Goal: Task Accomplishment & Management: Manage account settings

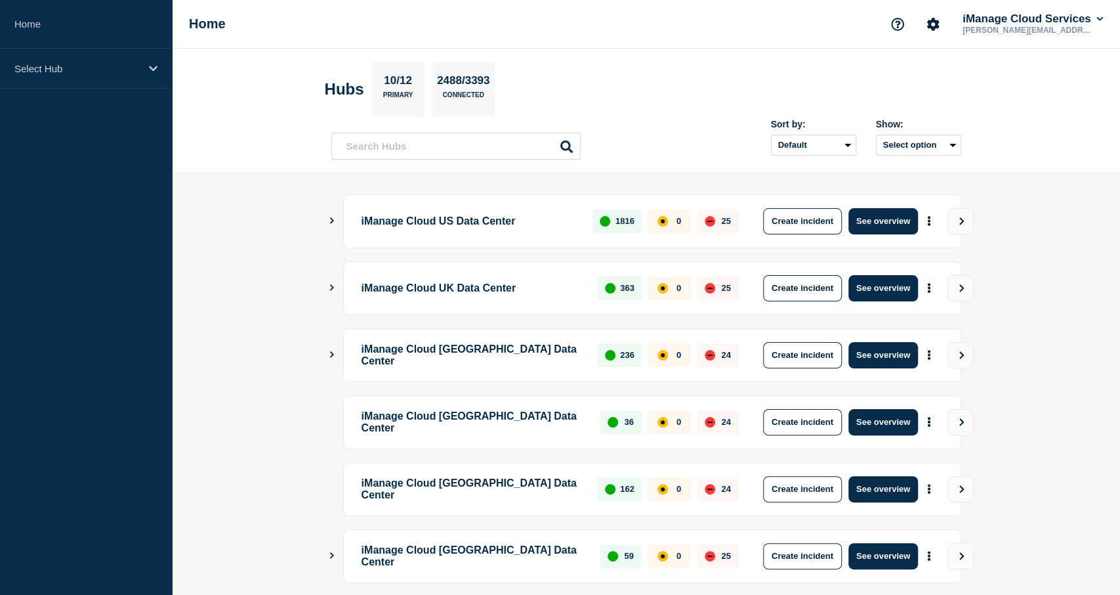
click at [110, 530] on aside "Home Select Hub" at bounding box center [86, 297] width 172 height 595
click at [104, 58] on div "Select Hub" at bounding box center [86, 69] width 172 height 40
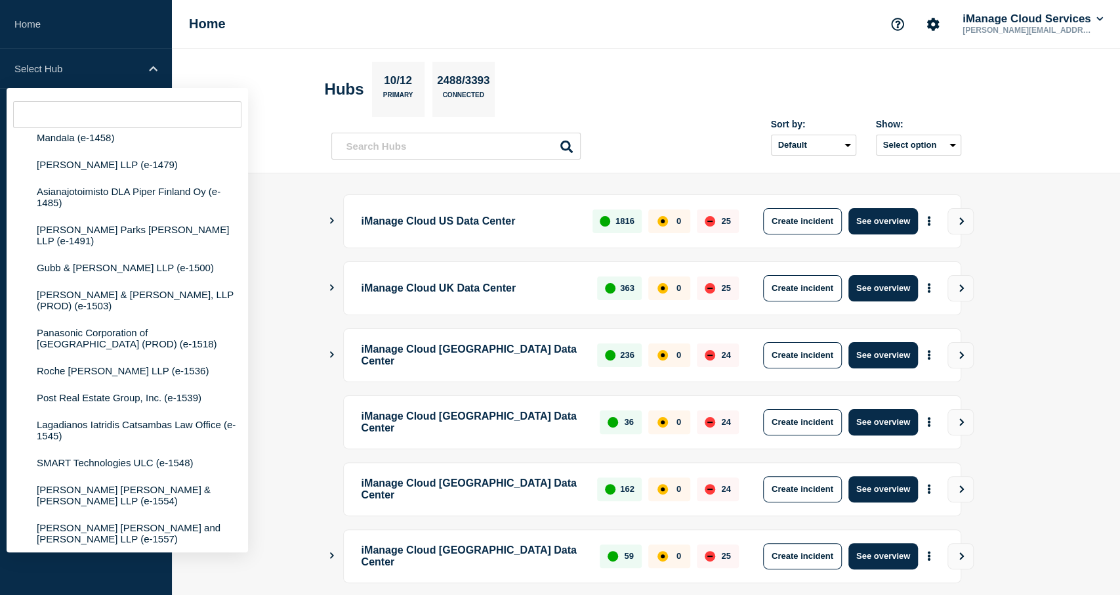
scroll to position [316, 0]
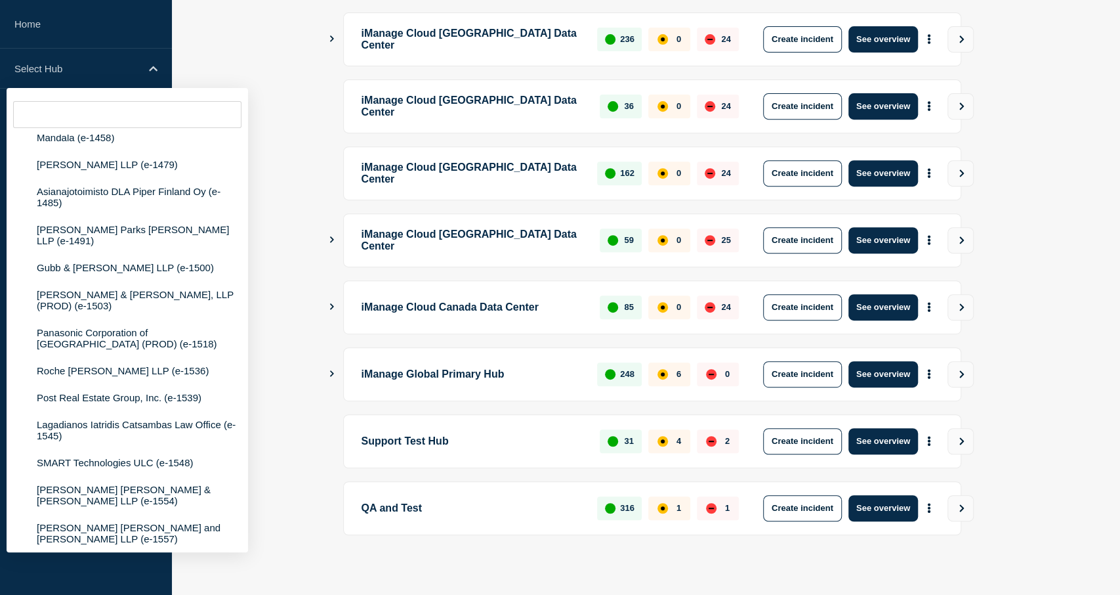
click at [408, 373] on p "iManage Global Primary Hub" at bounding box center [472, 374] width 221 height 26
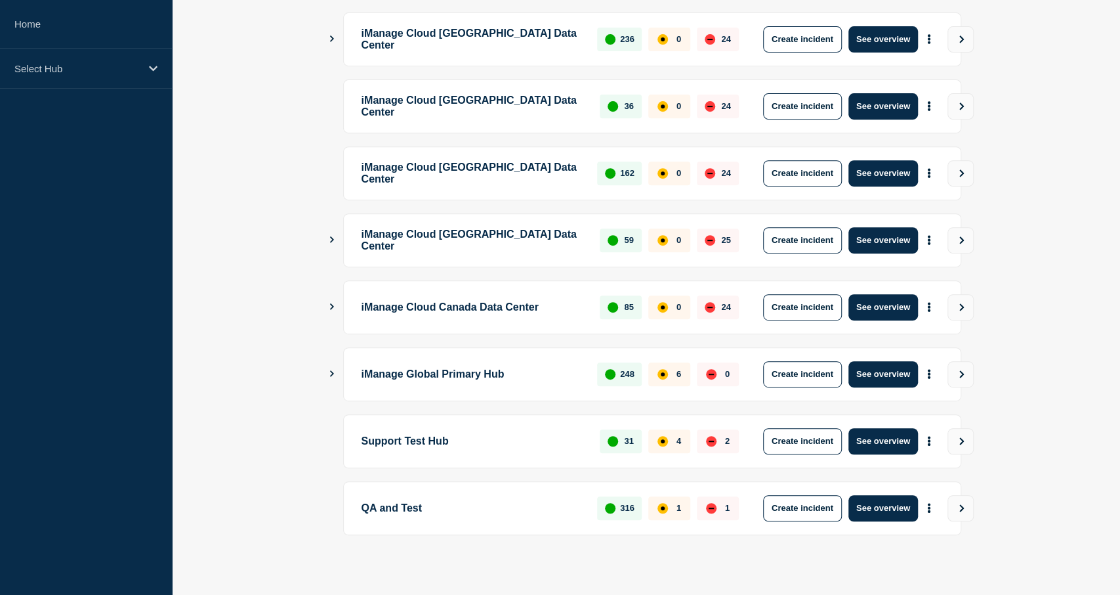
scroll to position [0, 0]
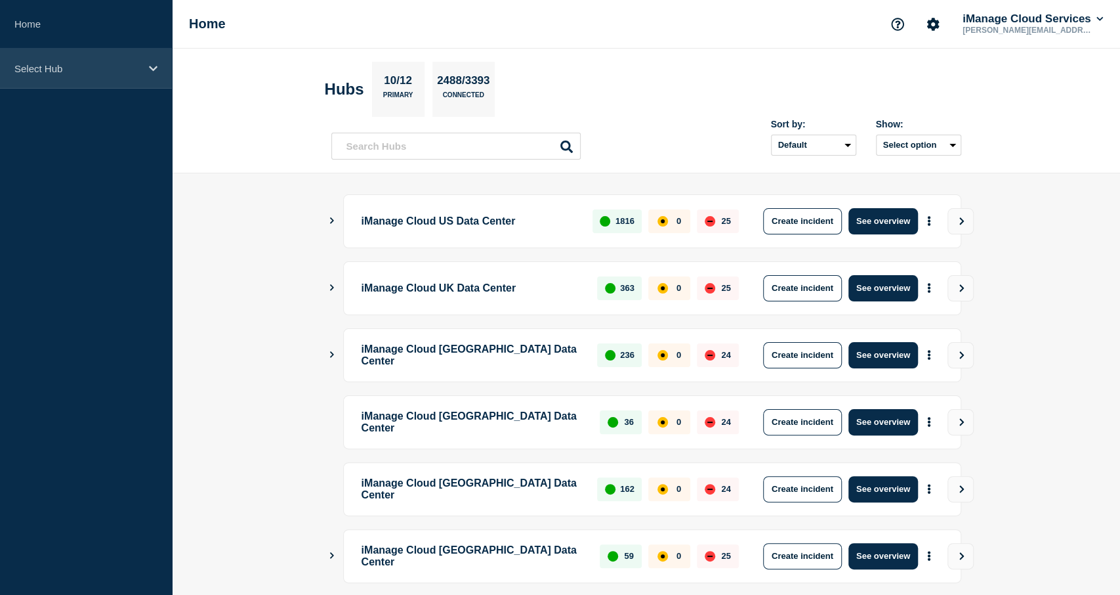
click at [63, 57] on div "Select Hub" at bounding box center [86, 69] width 172 height 40
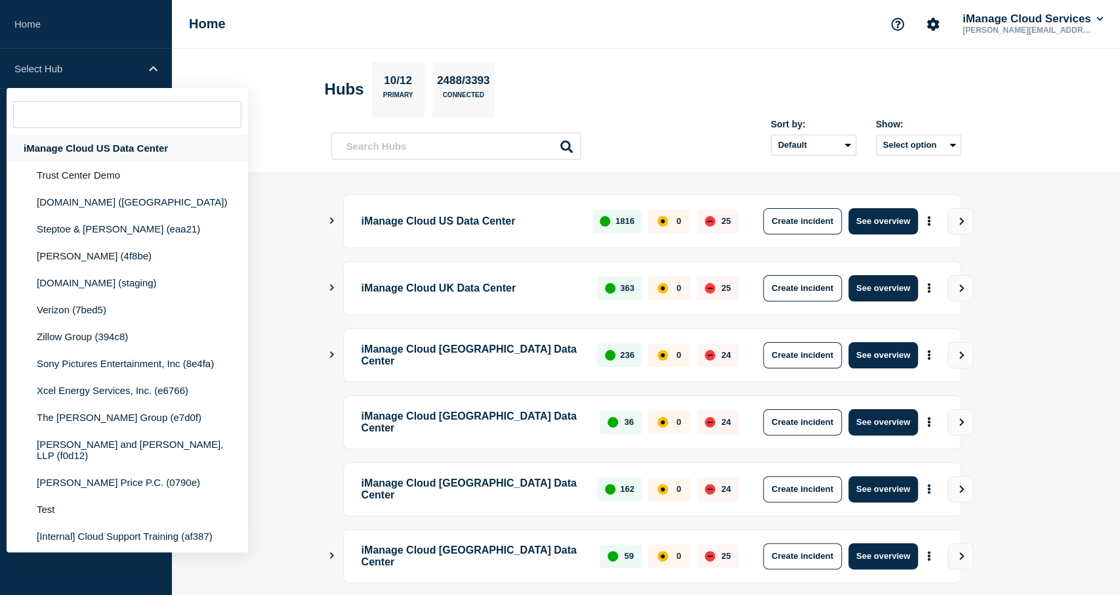
click at [83, 148] on div "iManage Cloud US Data Center" at bounding box center [128, 148] width 242 height 27
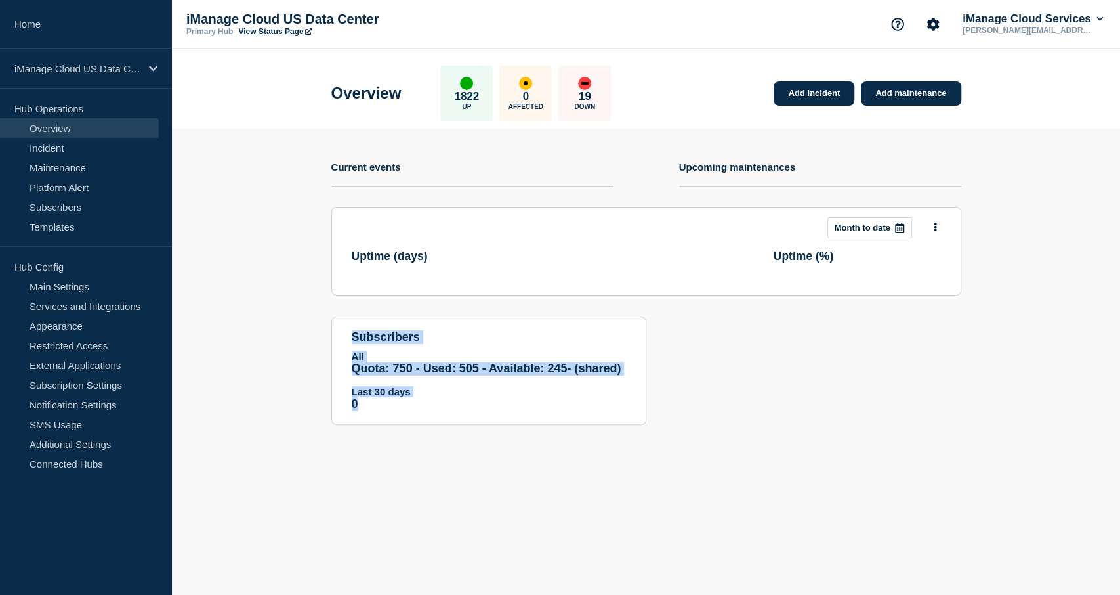
drag, startPoint x: 490, startPoint y: 400, endPoint x: 346, endPoint y: 318, distance: 166.1
click at [346, 318] on section "subscribers All Quota: 750 - Used: 505 - Available: 245 - (shared) Quota Used A…" at bounding box center [488, 370] width 315 height 108
drag, startPoint x: 346, startPoint y: 318, endPoint x: 477, endPoint y: 398, distance: 154.1
click at [477, 398] on section "subscribers All Quota: 750 - Used: 505 - Available: 245 - (shared) Quota Used A…" at bounding box center [488, 370] width 315 height 108
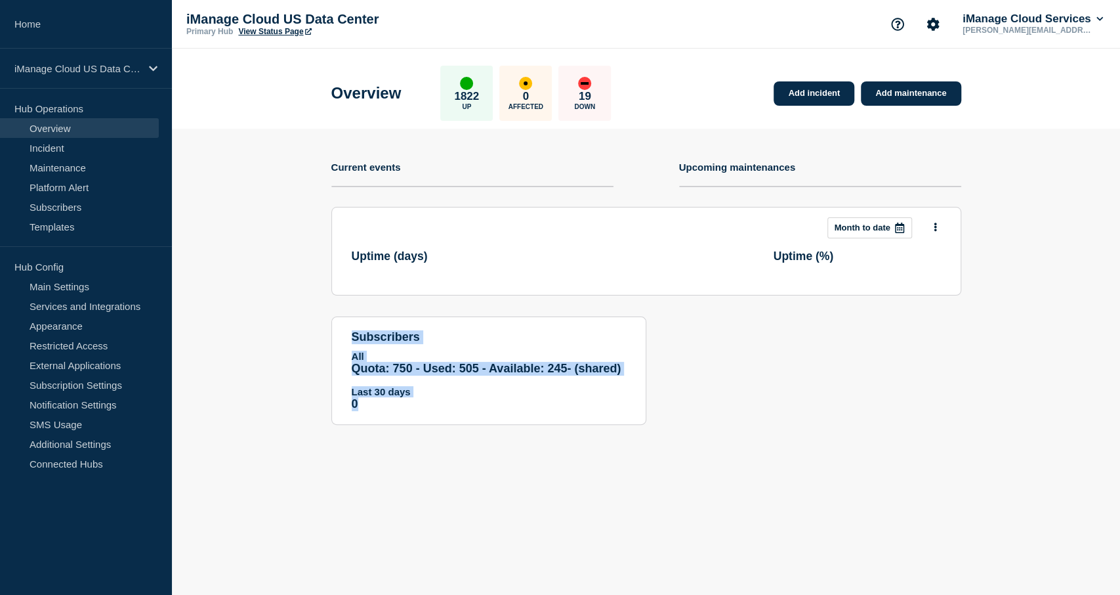
click at [477, 398] on p "0" at bounding box center [489, 404] width 274 height 14
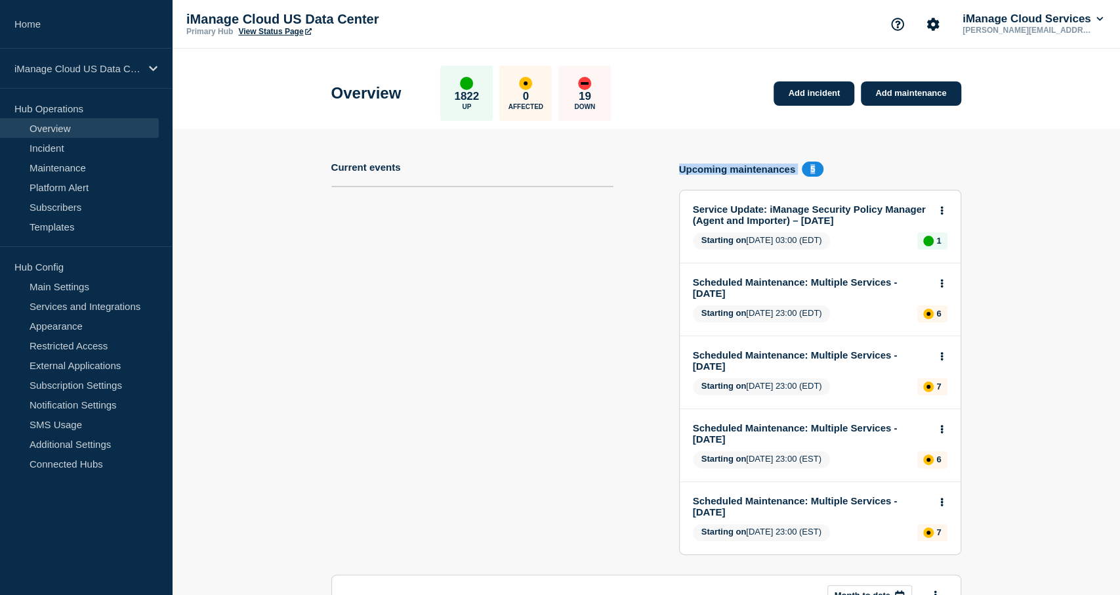
drag, startPoint x: 477, startPoint y: 398, endPoint x: 345, endPoint y: 320, distance: 154.2
click at [345, 320] on div "Add incident Add maintenance Current events Upcoming maintenances 5 Service Upd…" at bounding box center [646, 470] width 630 height 683
click at [345, 320] on section "Current events" at bounding box center [472, 367] width 282 height 413
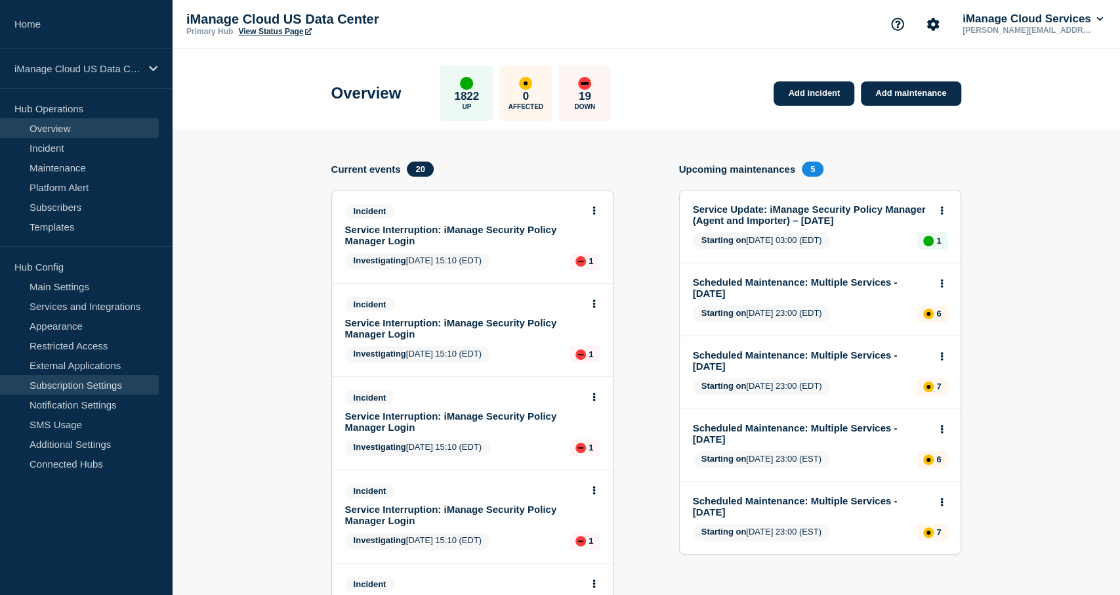
click at [96, 389] on link "Subscription Settings" at bounding box center [79, 385] width 159 height 20
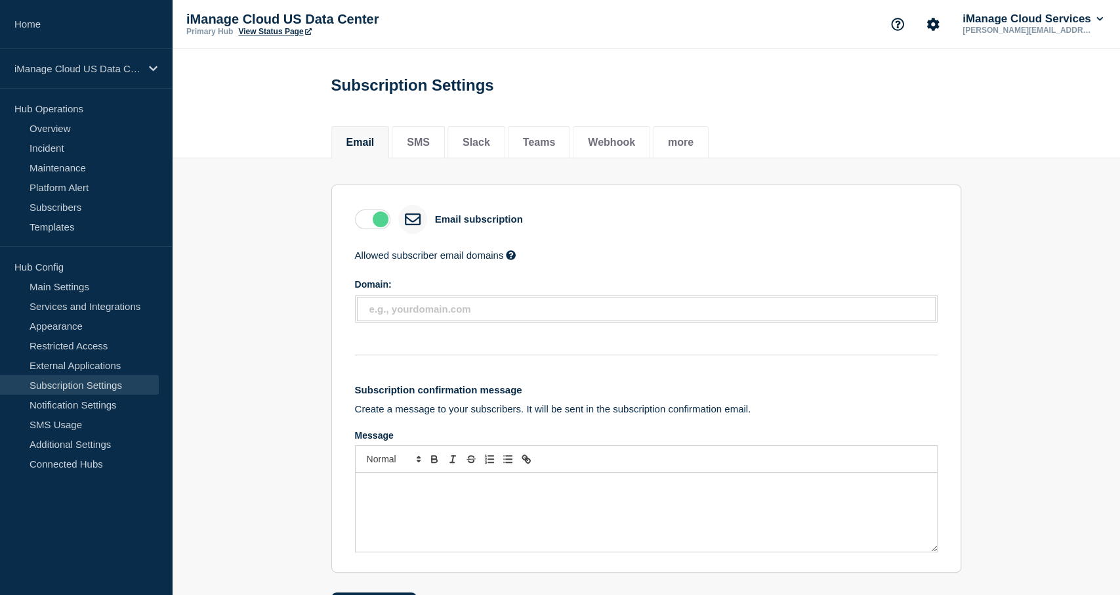
click at [215, 546] on section "Email subscription Allowed subscriber email domains Enter domain names to restr…" at bounding box center [646, 388] width 948 height 461
